Goal: Find specific page/section: Find specific page/section

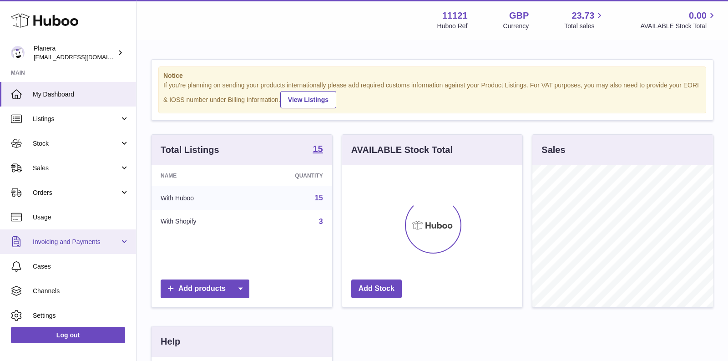
scroll to position [142, 181]
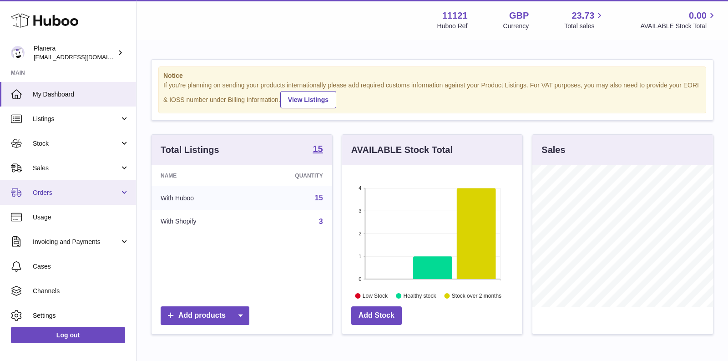
click at [54, 189] on span "Orders" at bounding box center [76, 192] width 87 height 9
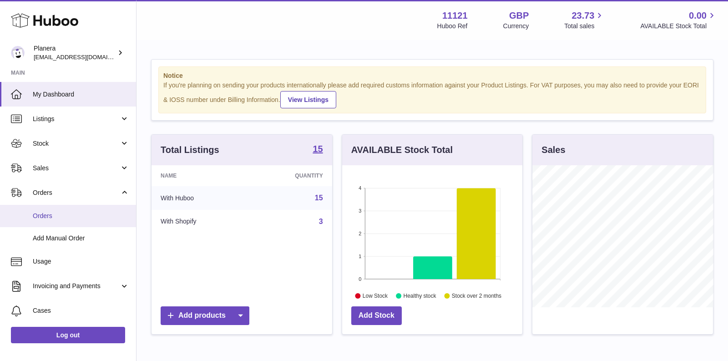
click at [54, 211] on link "Orders" at bounding box center [68, 216] width 136 height 22
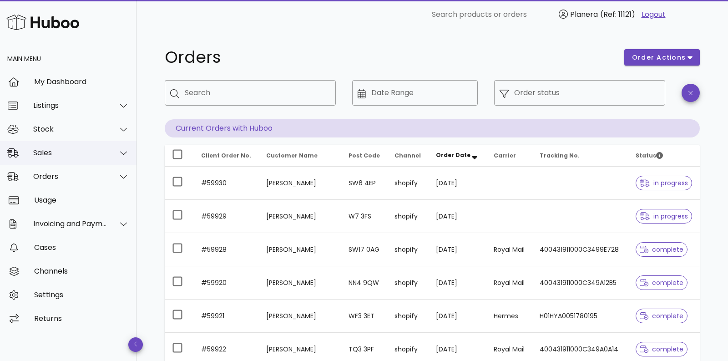
click at [58, 154] on div "Sales" at bounding box center [70, 152] width 74 height 9
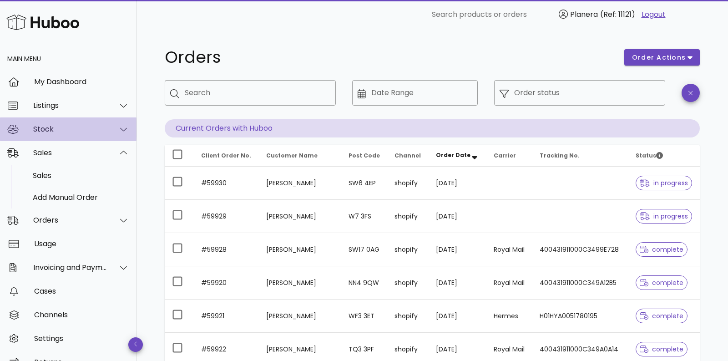
click at [53, 132] on div "Stock" at bounding box center [70, 129] width 74 height 9
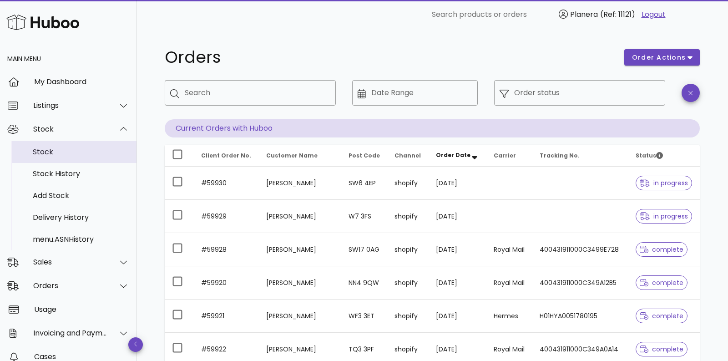
click at [53, 151] on div "Stock" at bounding box center [81, 152] width 97 height 9
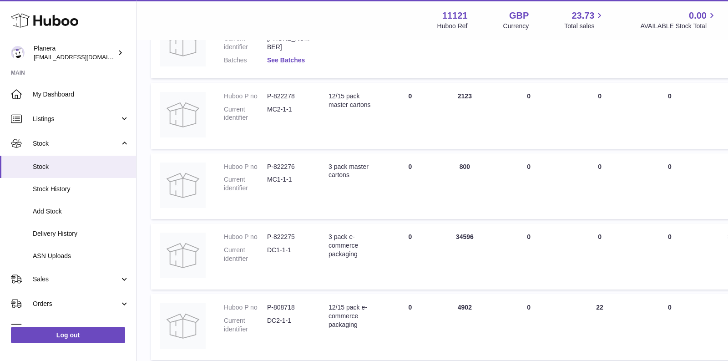
scroll to position [570, 0]
